Goal: Task Accomplishment & Management: Manage account settings

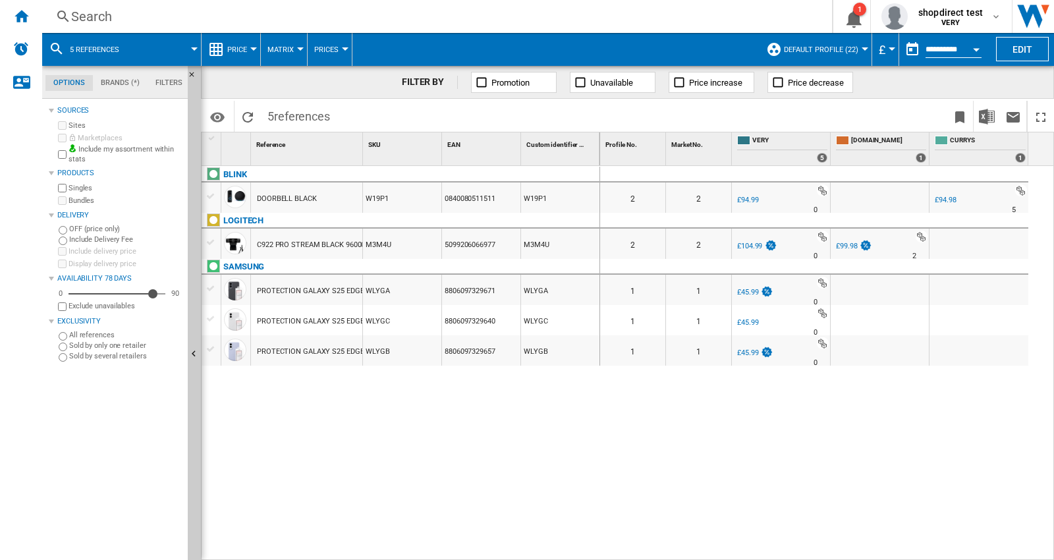
drag, startPoint x: 68, startPoint y: 199, endPoint x: 63, endPoint y: 193, distance: 7.9
click at [68, 199] on label "Bundles" at bounding box center [125, 201] width 114 height 10
click at [70, 199] on label "Bundles" at bounding box center [125, 201] width 114 height 10
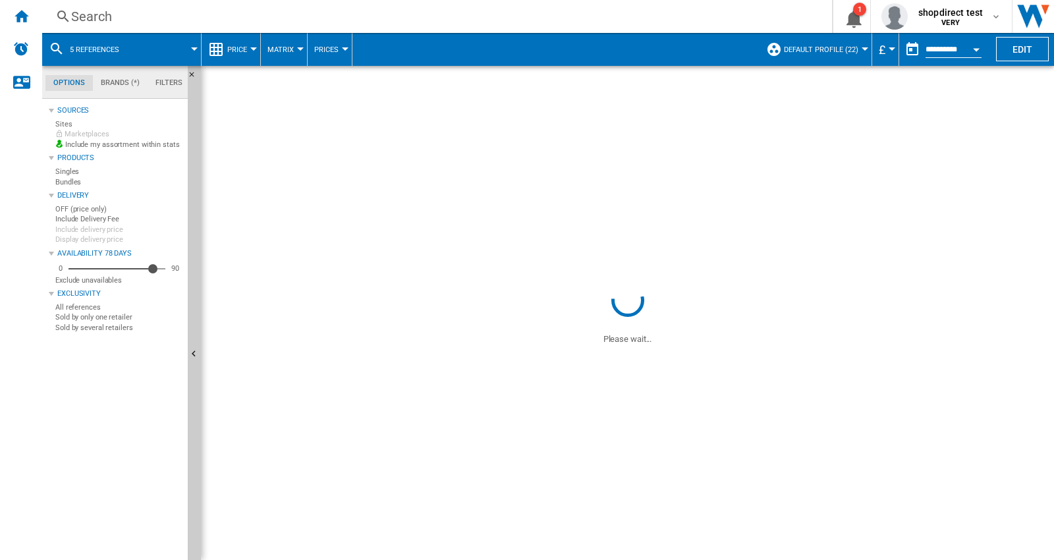
drag, startPoint x: 72, startPoint y: 198, endPoint x: 83, endPoint y: 178, distance: 21.8
click at [72, 198] on label "Bundles" at bounding box center [125, 201] width 114 height 10
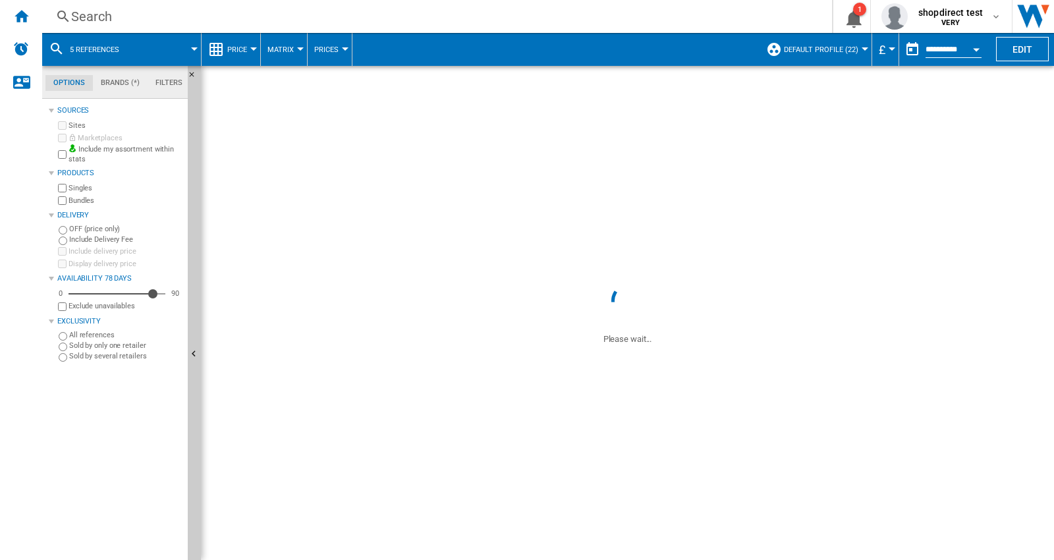
click at [71, 196] on label "Bundles" at bounding box center [125, 201] width 114 height 10
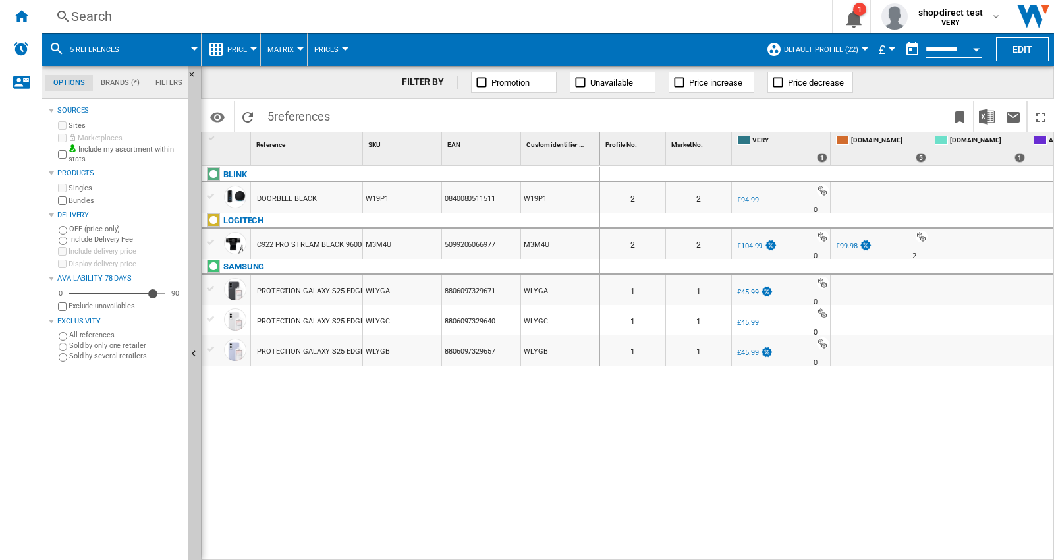
click at [73, 186] on label "Singles" at bounding box center [125, 188] width 114 height 10
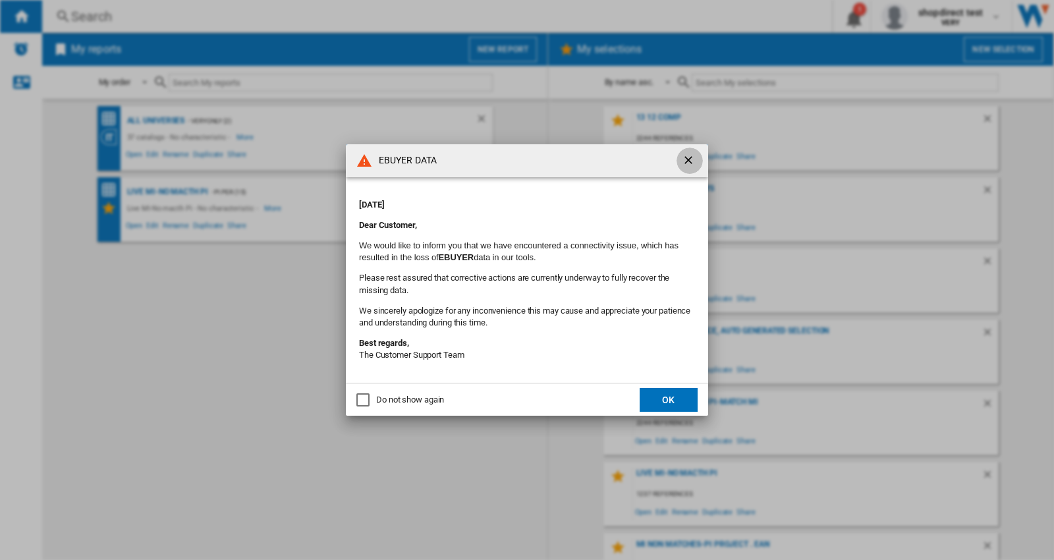
click at [687, 161] on ng-md-icon "getI18NText('BUTTONS.CLOSE_DIALOG')" at bounding box center [690, 161] width 16 height 16
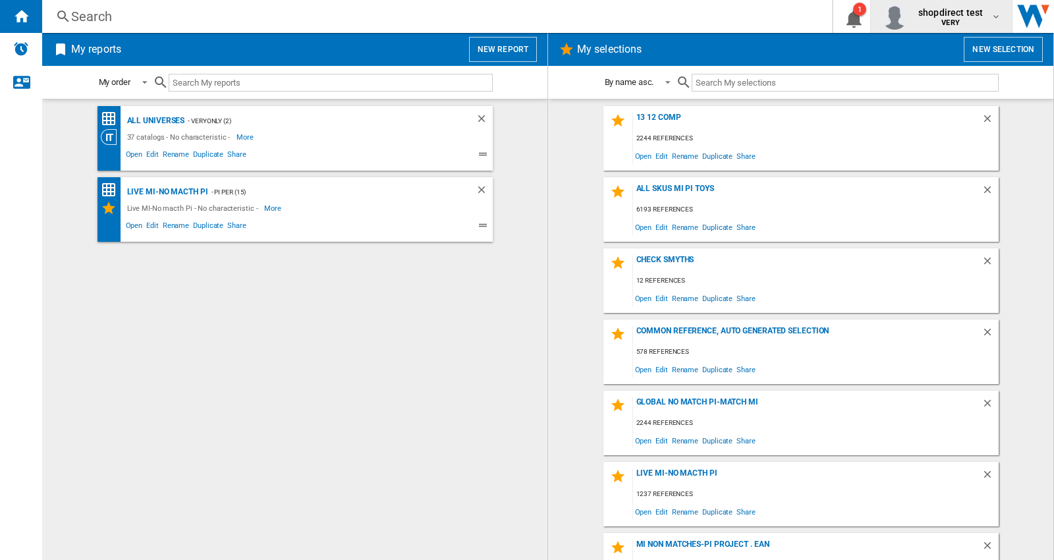
click at [947, 16] on span "shopdirect test" at bounding box center [950, 12] width 65 height 13
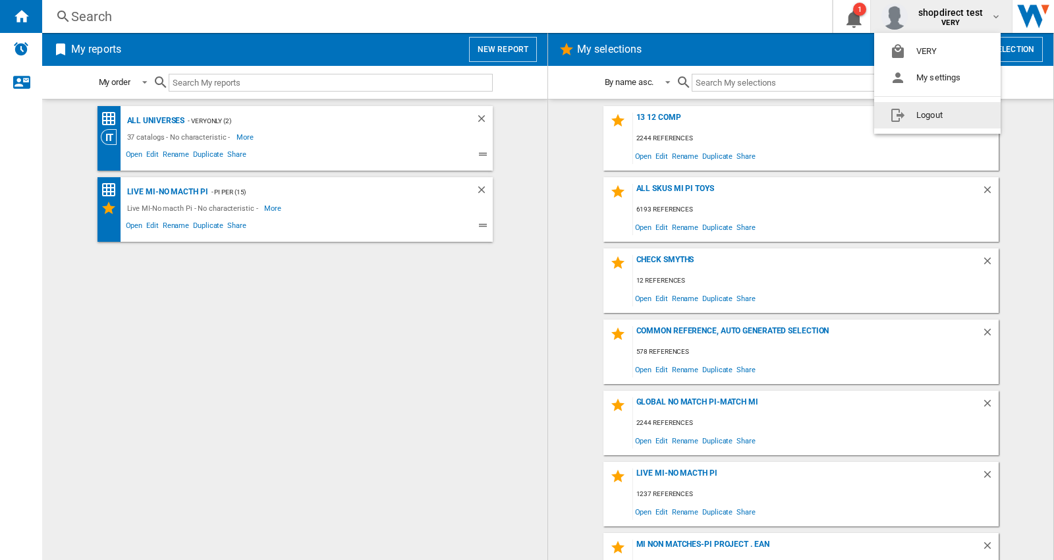
click at [921, 113] on button "Logout" at bounding box center [937, 115] width 126 height 26
